Goal: Find specific page/section: Find specific page/section

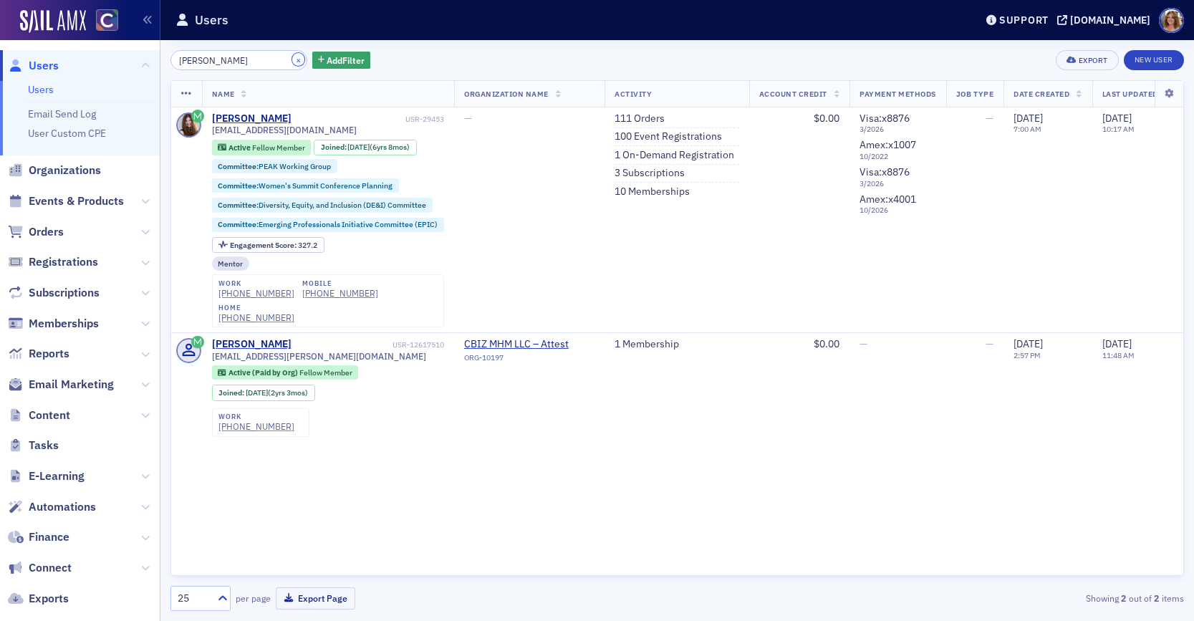
click at [292, 59] on button "×" at bounding box center [298, 59] width 13 height 13
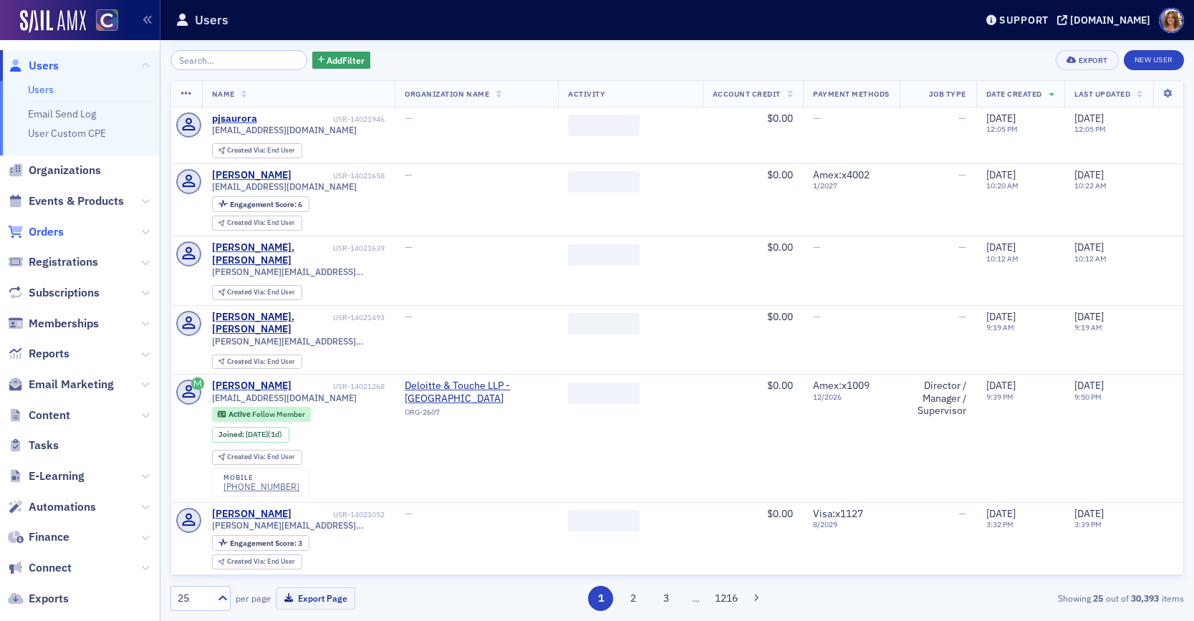
click at [48, 229] on span "Orders" at bounding box center [46, 232] width 35 height 16
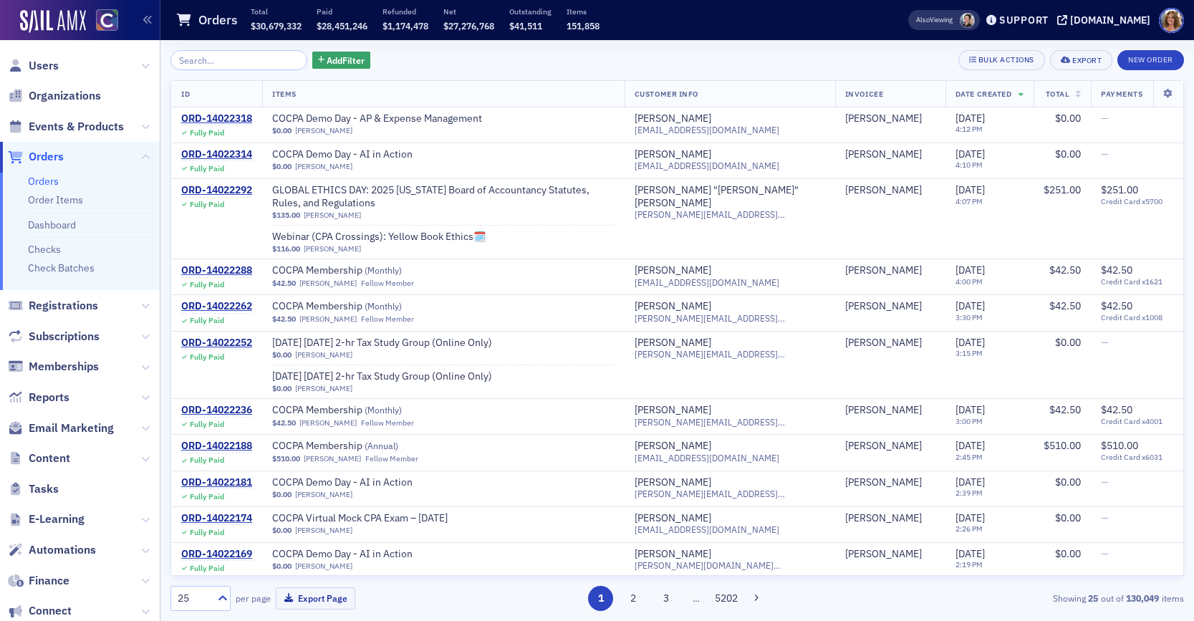
click at [205, 61] on input "search" at bounding box center [239, 60] width 137 height 20
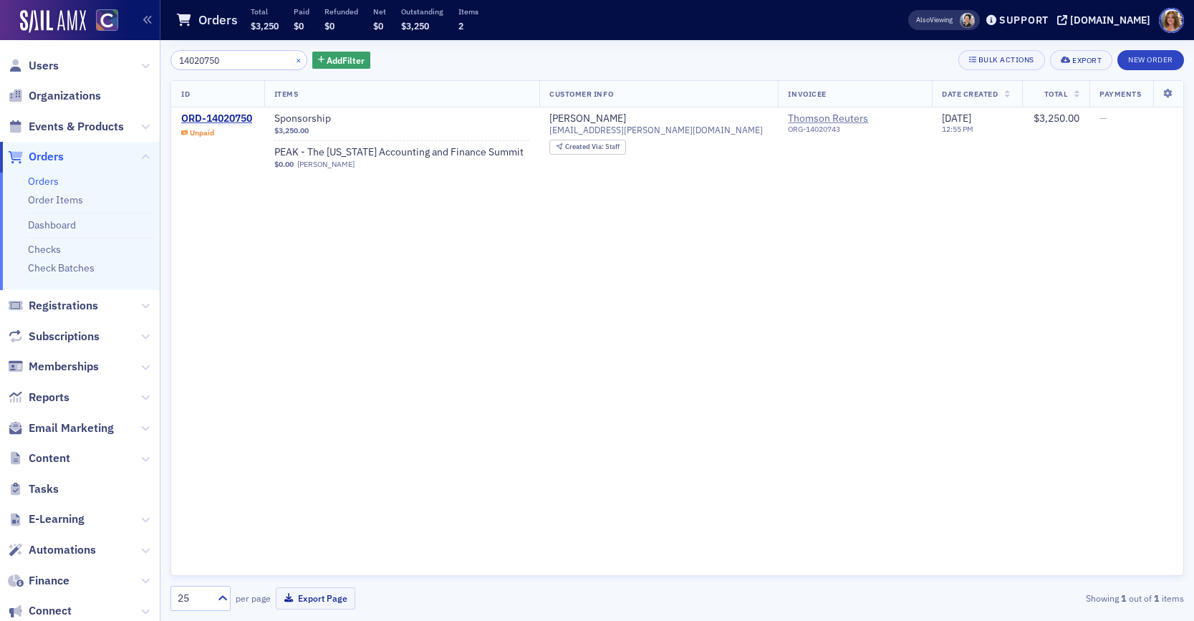
type input "14020750"
click at [292, 59] on button "×" at bounding box center [298, 59] width 13 height 13
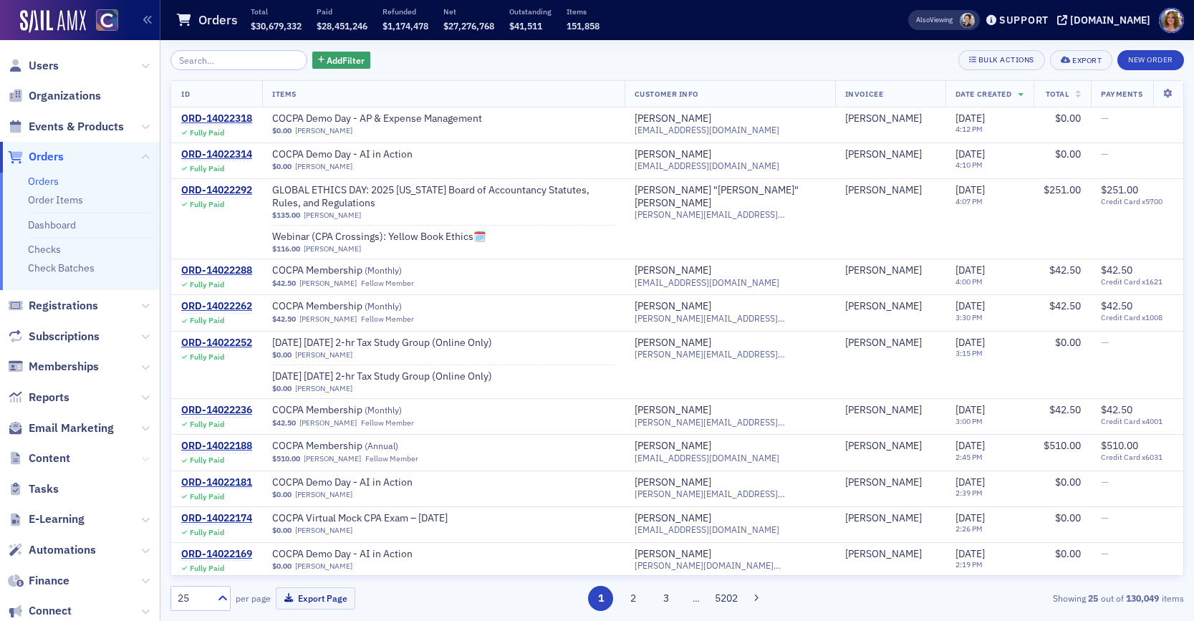
click at [142, 456] on icon at bounding box center [145, 459] width 9 height 9
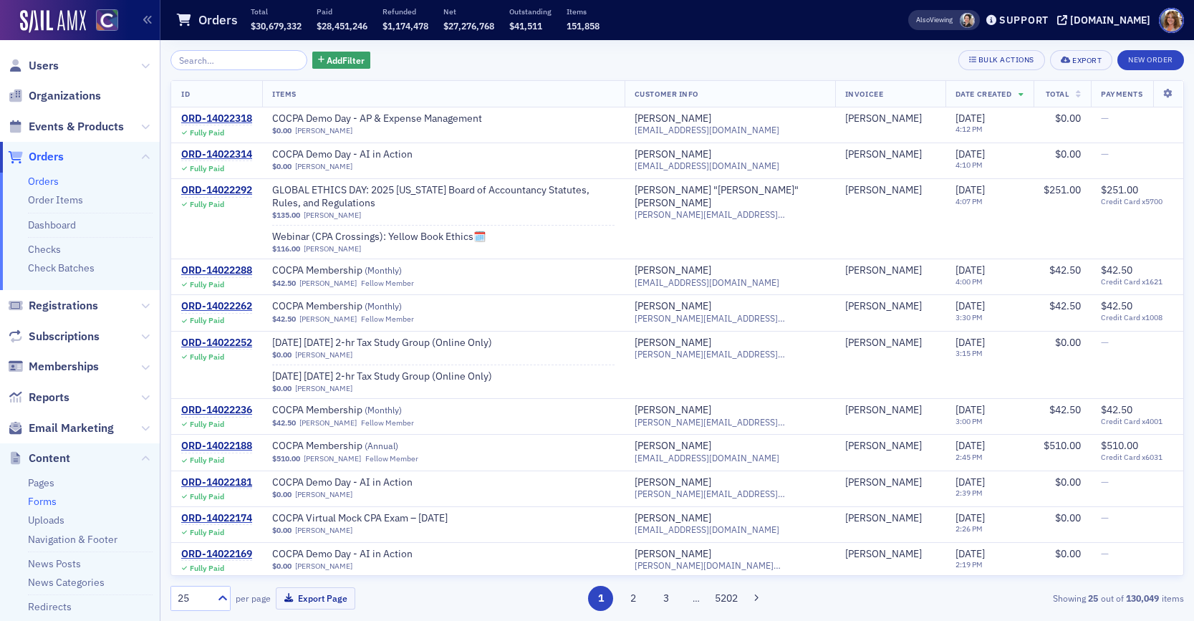
click at [49, 501] on link "Forms" at bounding box center [42, 501] width 29 height 13
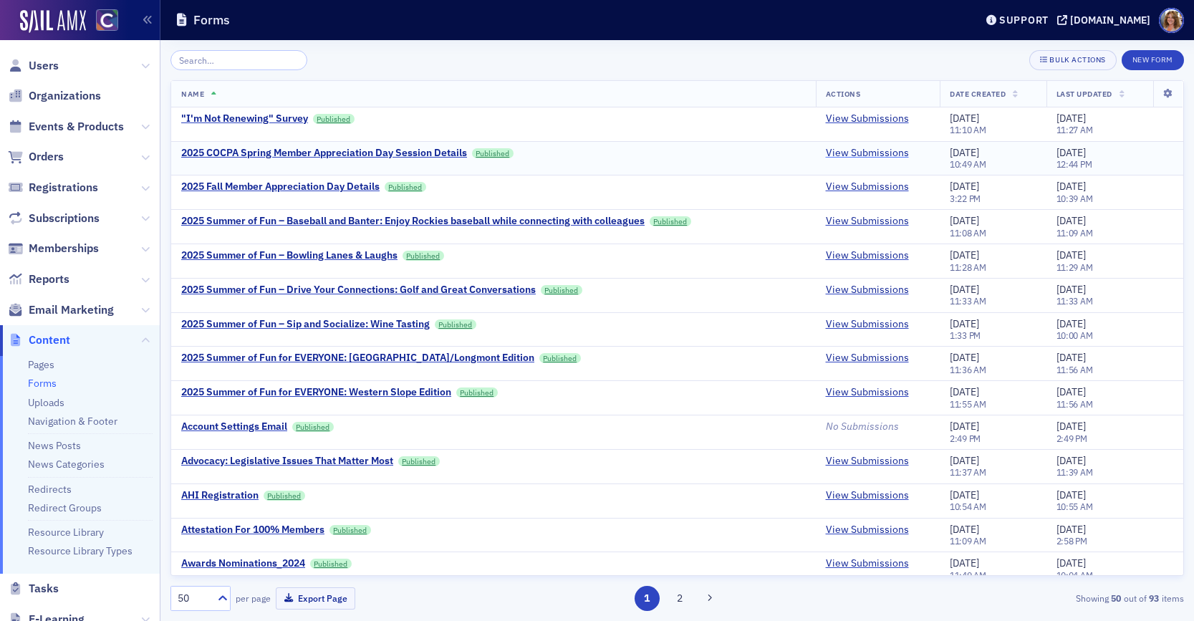
click at [871, 152] on link "View Submissions" at bounding box center [867, 153] width 83 height 13
click at [841, 186] on link "View Submissions" at bounding box center [867, 187] width 83 height 13
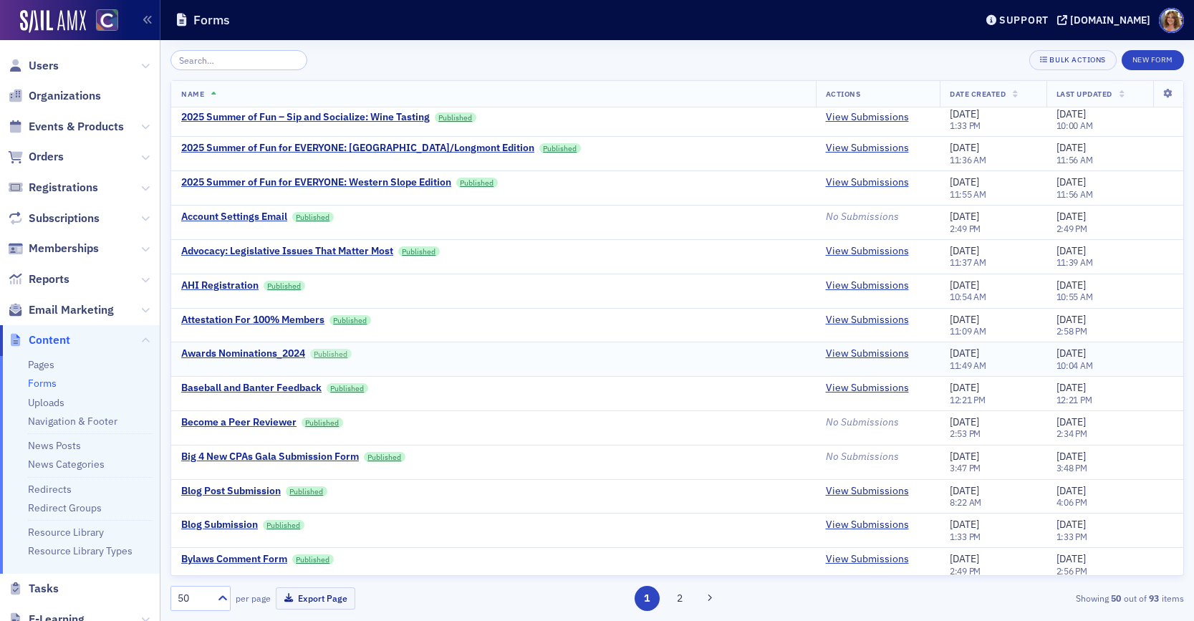
scroll to position [211, 0]
click at [867, 353] on link "View Submissions" at bounding box center [867, 353] width 83 height 13
